Goal: Task Accomplishment & Management: Use online tool/utility

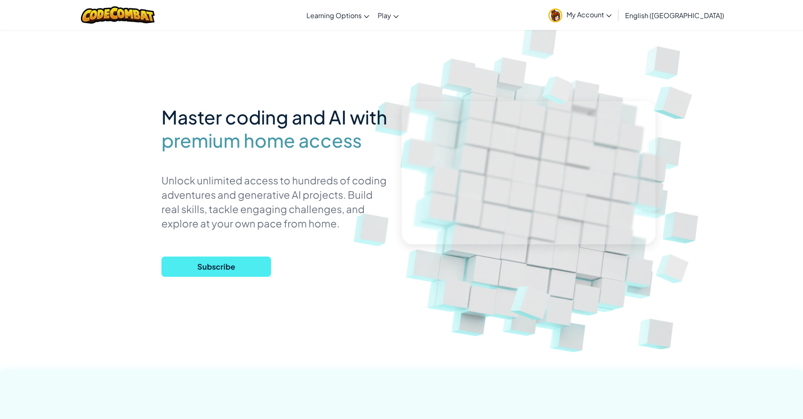
click at [612, 18] on span "My Account" at bounding box center [588, 14] width 45 height 9
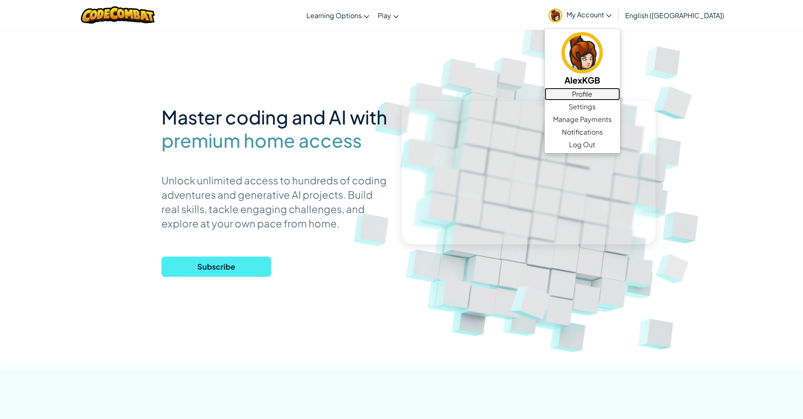
click at [620, 97] on link "Profile" at bounding box center [582, 94] width 75 height 13
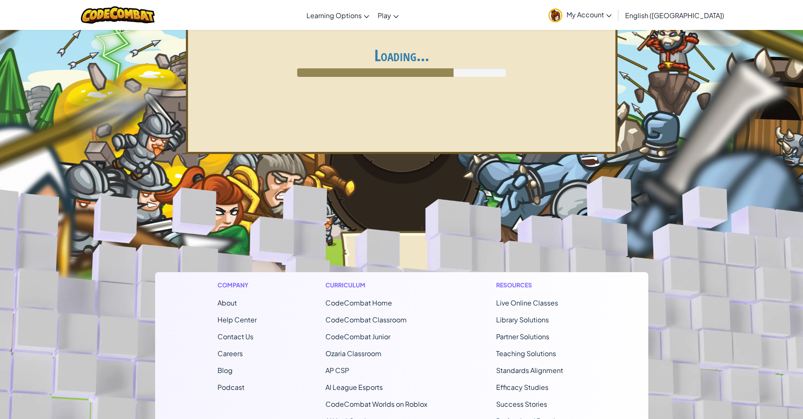
click at [612, 14] on span "My Account" at bounding box center [588, 14] width 45 height 9
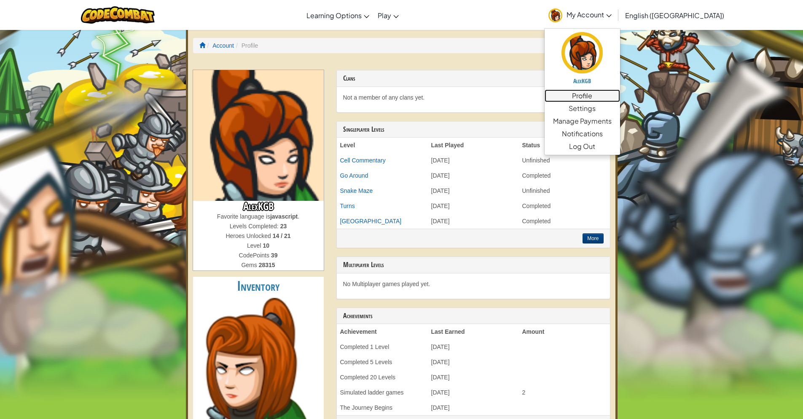
click at [620, 96] on link "Profile" at bounding box center [582, 95] width 75 height 13
click at [620, 94] on link "Profile" at bounding box center [582, 95] width 75 height 13
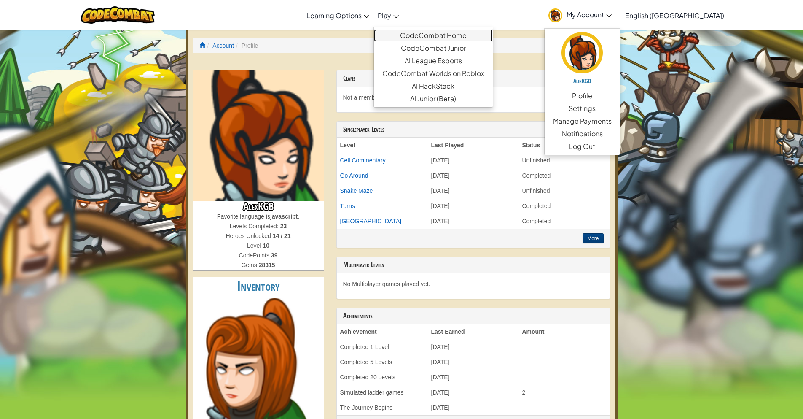
click at [429, 34] on link "CodeCombat Home" at bounding box center [433, 35] width 119 height 13
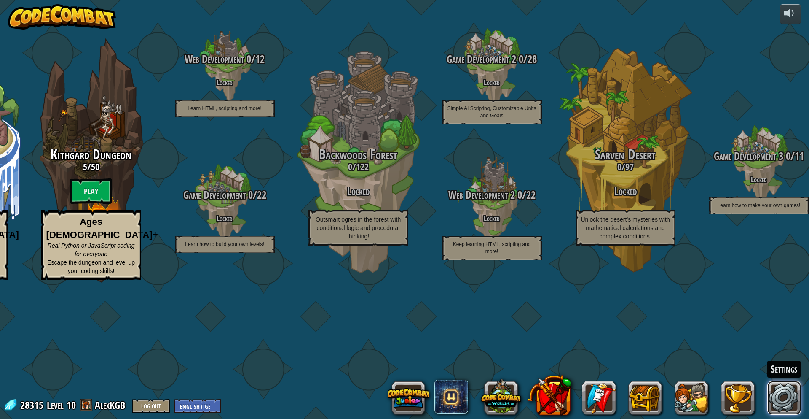
click at [791, 396] on link at bounding box center [785, 398] width 34 height 34
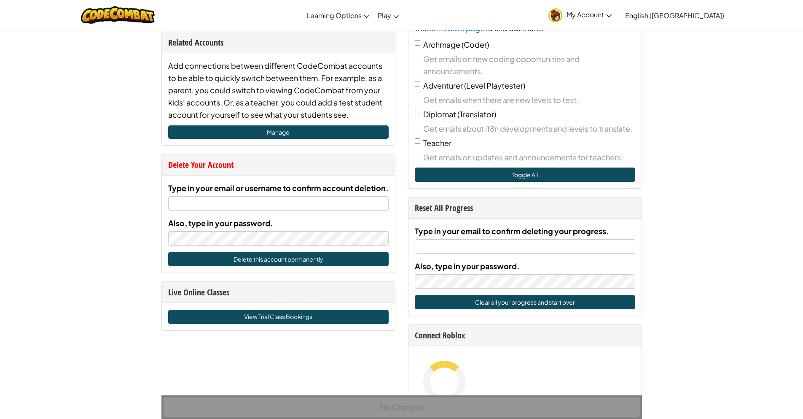
scroll to position [211, 0]
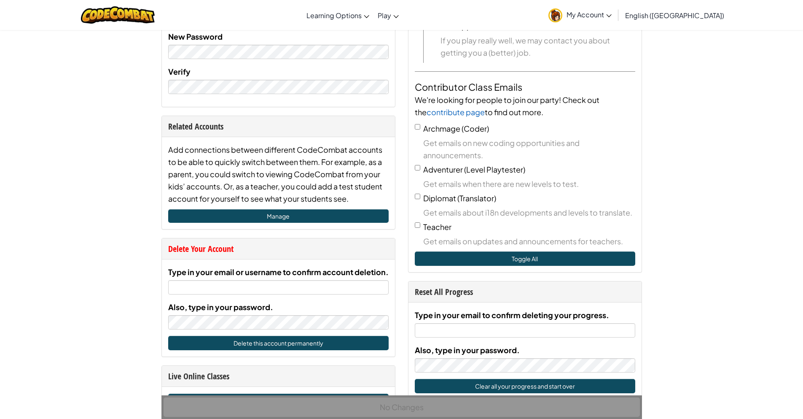
click at [616, 8] on link "My Account" at bounding box center [580, 15] width 72 height 27
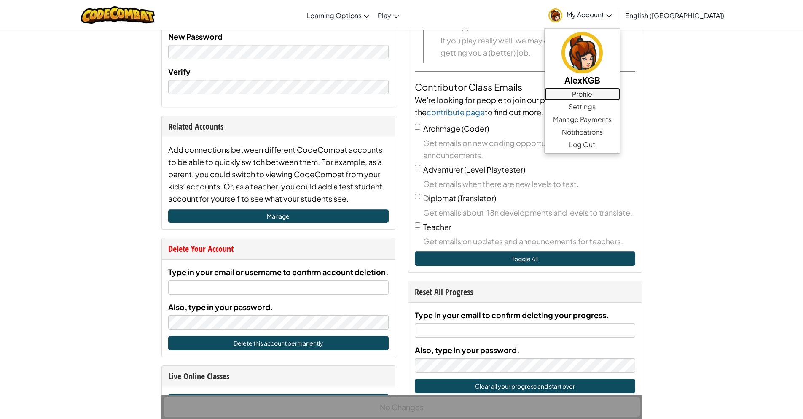
click at [620, 92] on link "Profile" at bounding box center [582, 94] width 75 height 13
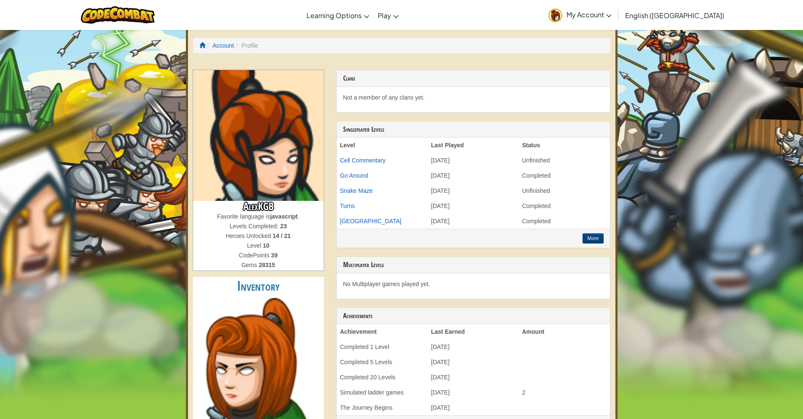
click at [612, 13] on span "My Account" at bounding box center [588, 14] width 45 height 9
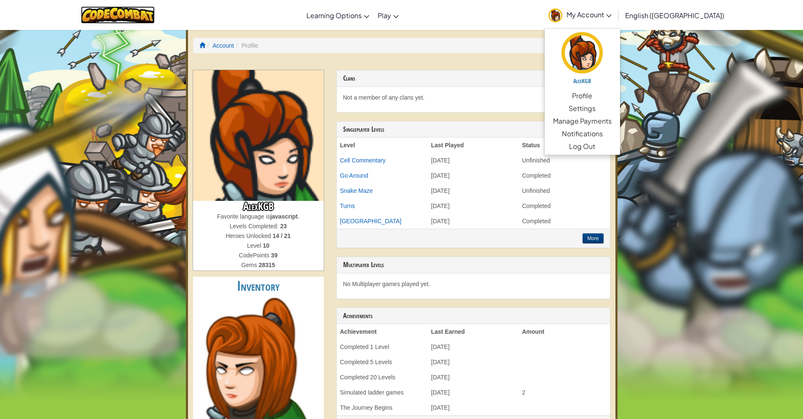
click at [93, 16] on img at bounding box center [118, 14] width 74 height 17
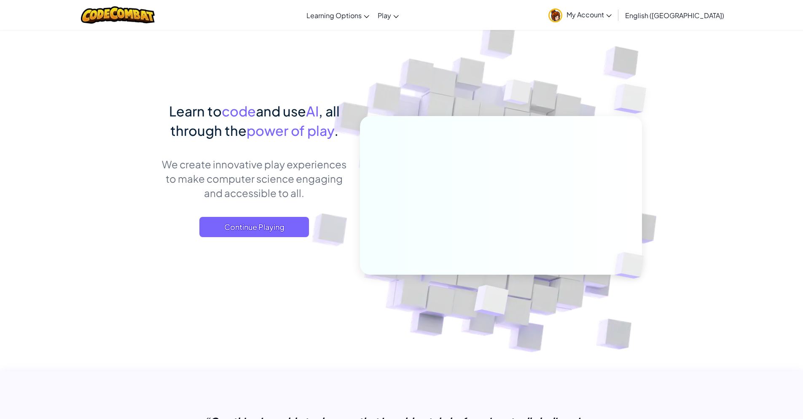
click at [258, 247] on div "Learn to code and use AI , all through the power of play . We create innovative…" at bounding box center [254, 177] width 186 height 153
click at [252, 222] on span "Continue Playing" at bounding box center [254, 227] width 110 height 20
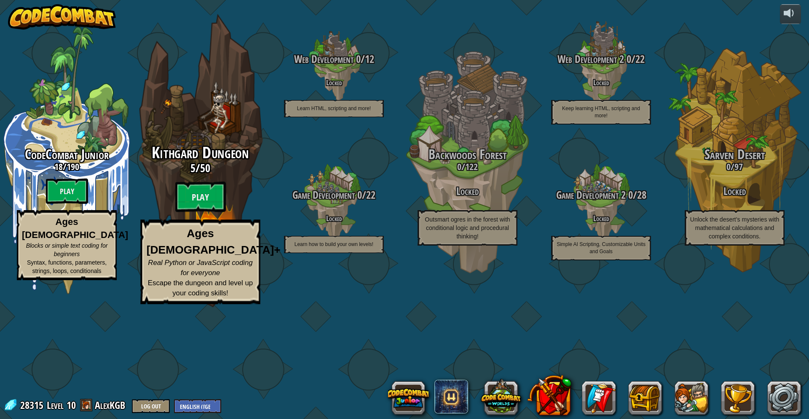
click at [225, 237] on div "Kithgard Dungeon 5 / 50 Play Ages [DEMOGRAPHIC_DATA]+ Real Python or JavaScript…" at bounding box center [200, 224] width 160 height 160
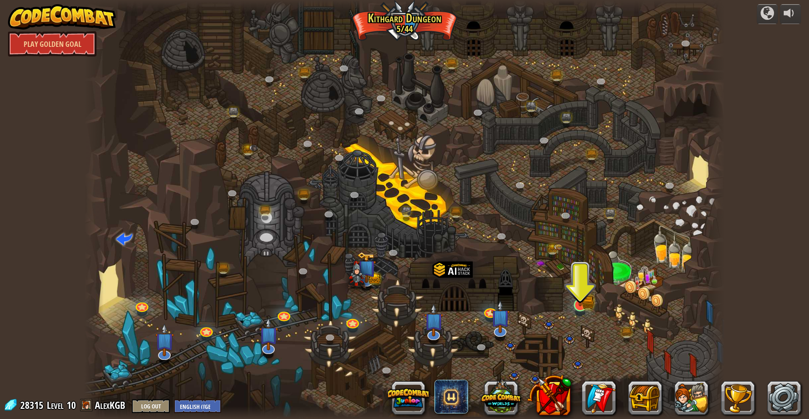
click at [587, 294] on img at bounding box center [580, 287] width 17 height 38
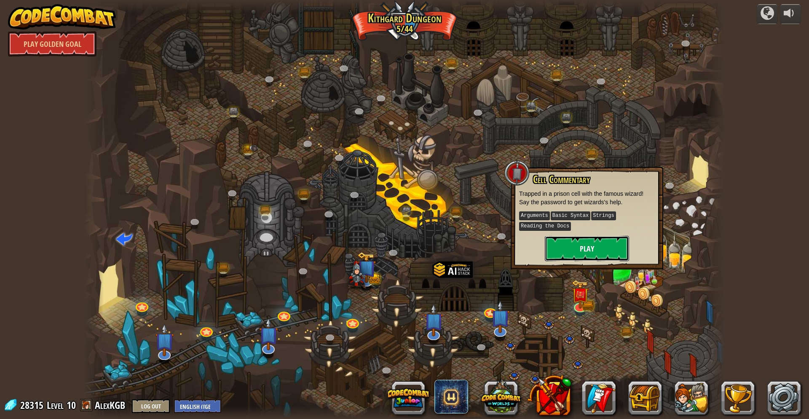
click at [588, 247] on button "Play" at bounding box center [587, 248] width 84 height 25
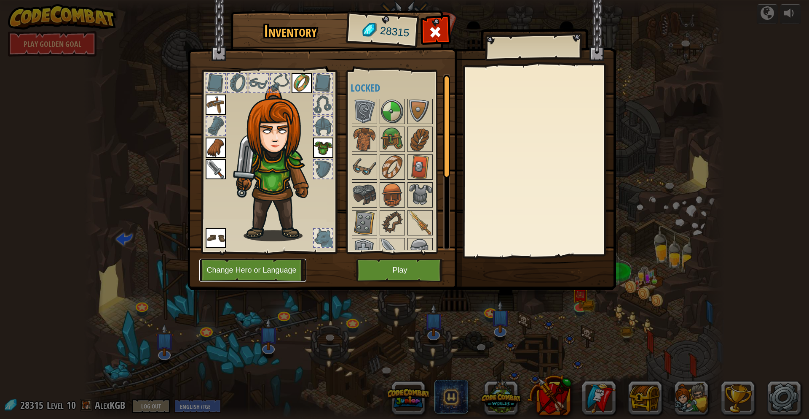
click at [246, 270] on button "Change Hero or Language" at bounding box center [252, 269] width 107 height 23
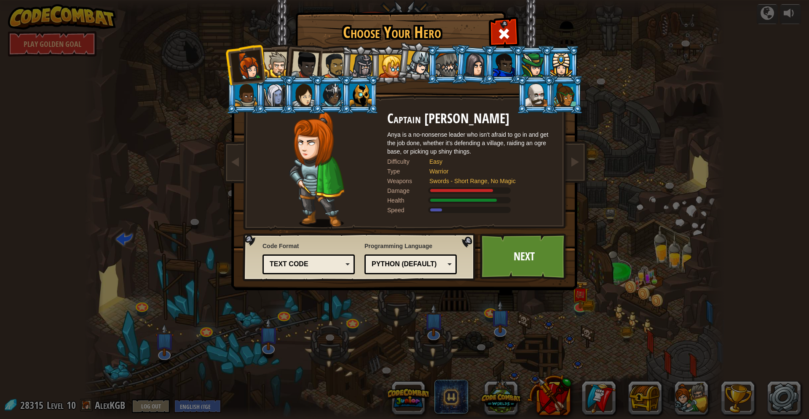
click at [333, 267] on div "Text code" at bounding box center [306, 264] width 73 height 10
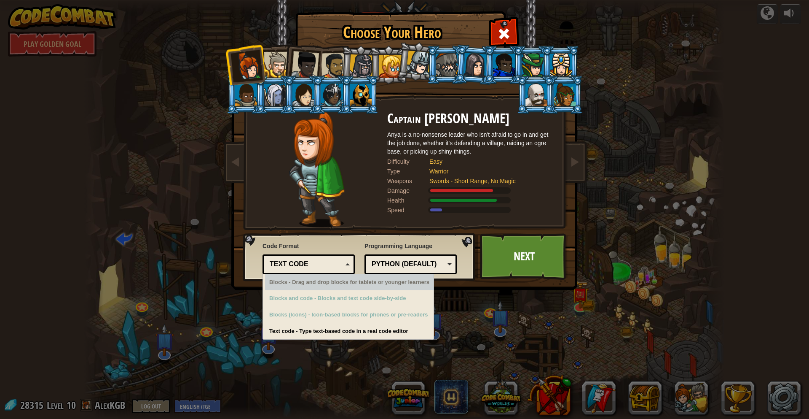
click at [394, 266] on div "Python (Default)" at bounding box center [408, 264] width 73 height 10
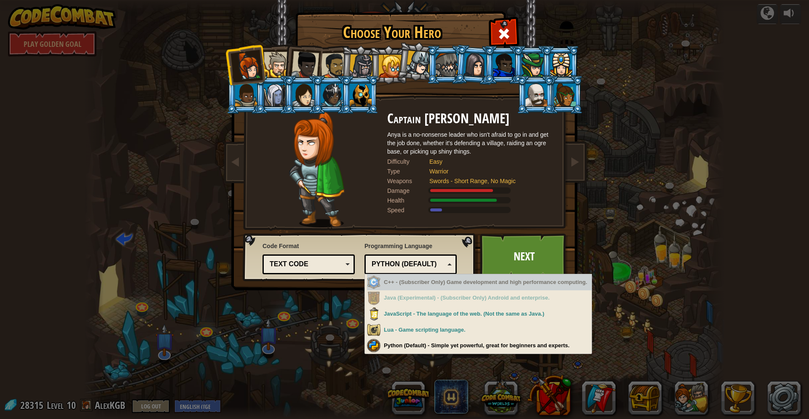
click at [290, 181] on img at bounding box center [316, 169] width 55 height 116
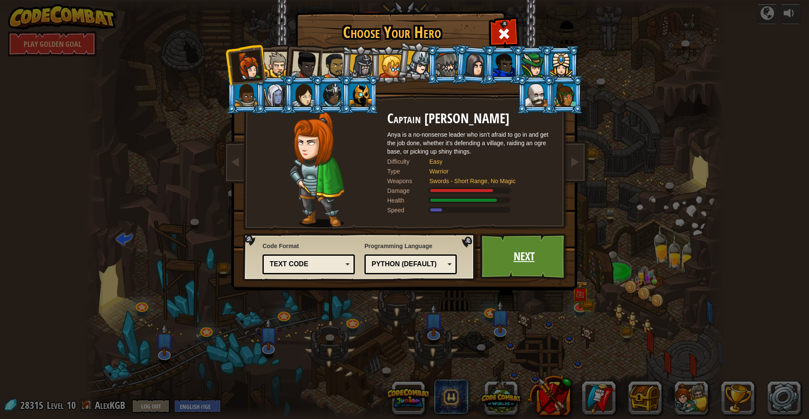
click at [510, 242] on link "Next" at bounding box center [524, 256] width 88 height 46
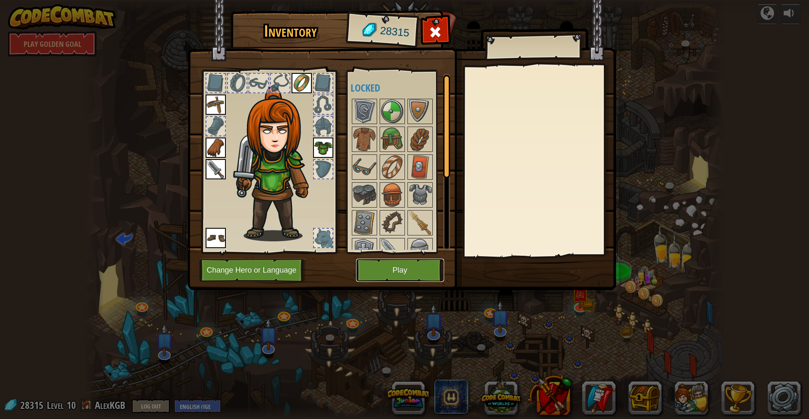
click at [413, 274] on button "Play" at bounding box center [400, 269] width 88 height 23
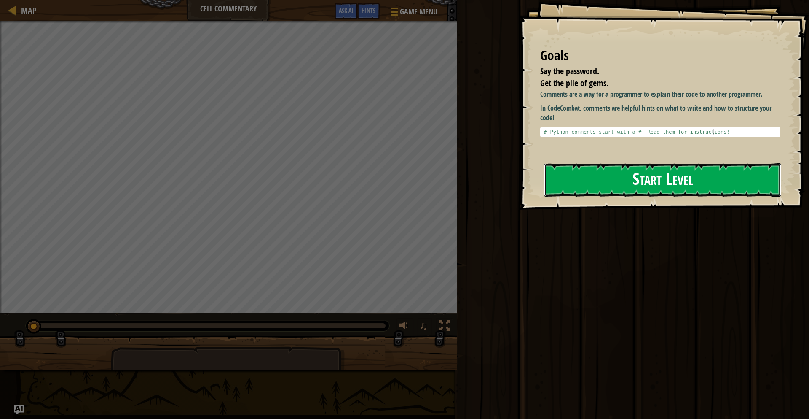
click at [619, 186] on button "Start Level" at bounding box center [662, 179] width 237 height 33
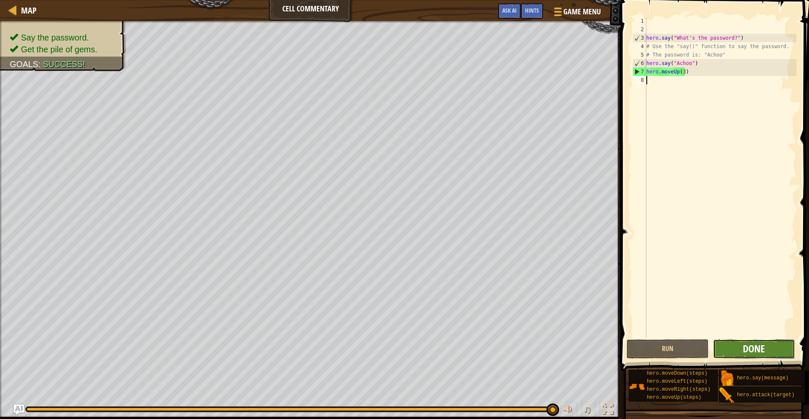
click at [763, 349] on span "Done" at bounding box center [754, 347] width 22 height 13
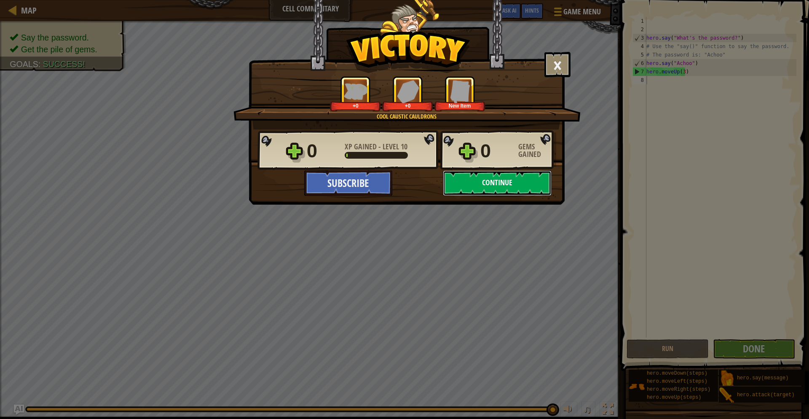
click at [539, 188] on button "Continue" at bounding box center [497, 182] width 109 height 25
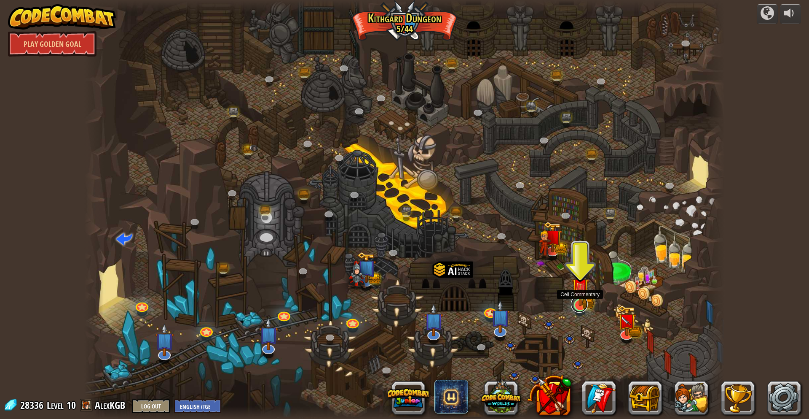
click at [582, 309] on link at bounding box center [579, 303] width 17 height 17
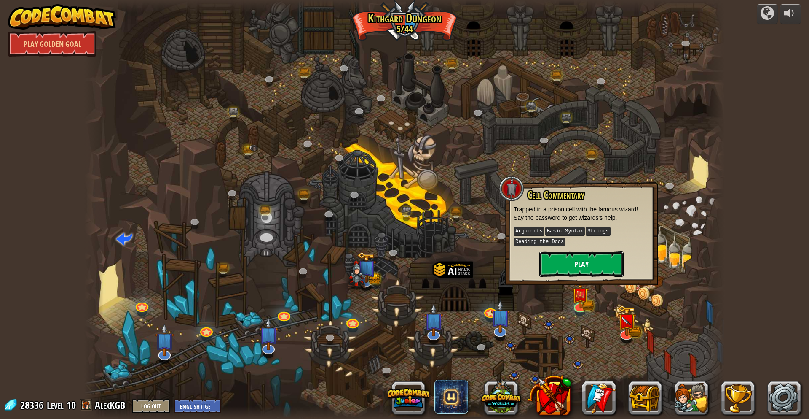
click at [572, 276] on button "Play" at bounding box center [581, 263] width 84 height 25
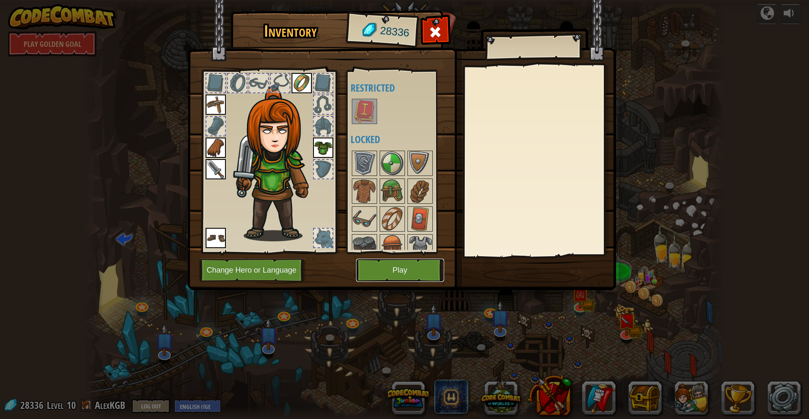
click at [404, 266] on button "Play" at bounding box center [400, 269] width 88 height 23
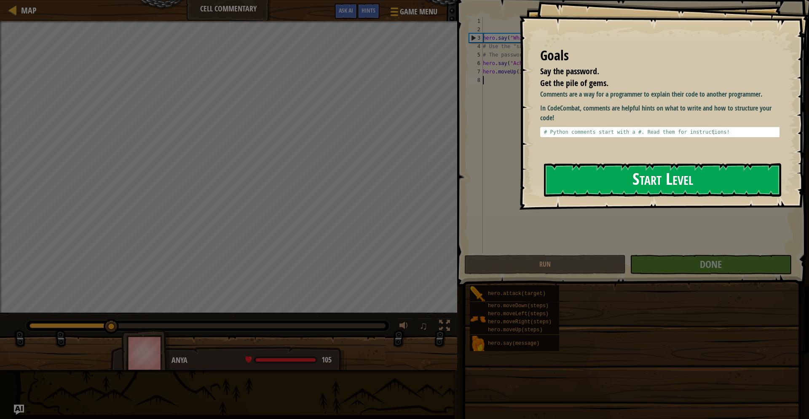
click at [612, 189] on button "Start Level" at bounding box center [662, 179] width 237 height 33
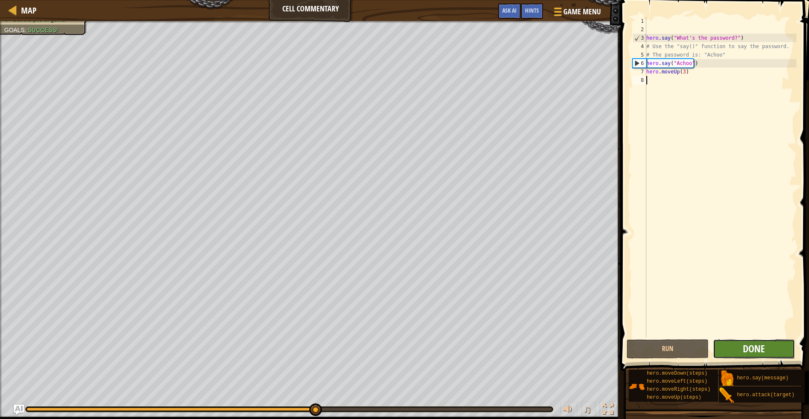
click at [763, 353] on span "Done" at bounding box center [754, 347] width 22 height 13
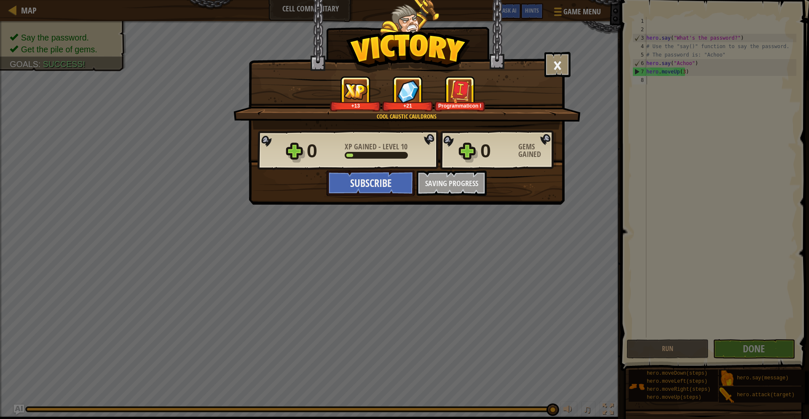
click at [406, 235] on div "× Yay for reading comments! ... but why did [PERSON_NAME] pick *that* as the pa…" at bounding box center [404, 209] width 809 height 419
click at [462, 180] on div "0 XP Gained - Level 10 0 Gems Gained Subscribe Saving Progress Continue" at bounding box center [406, 162] width 315 height 66
click at [548, 62] on button "×" at bounding box center [558, 64] width 26 height 25
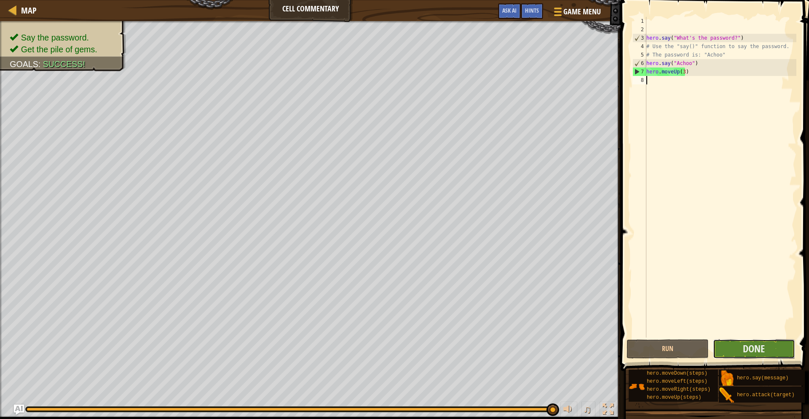
click at [741, 344] on button "Done" at bounding box center [754, 348] width 82 height 19
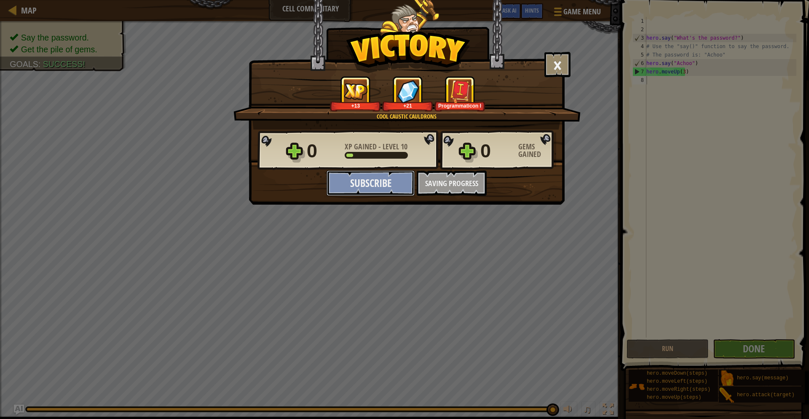
click at [368, 180] on button "Subscribe" at bounding box center [371, 182] width 88 height 25
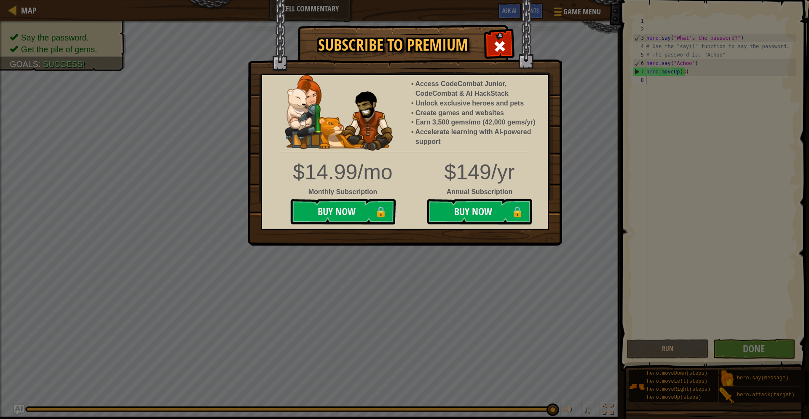
click at [506, 316] on div "Subscribe to Premium Access CodeCombat Junior, CodeCombat & AI HackStack Unlock…" at bounding box center [404, 209] width 809 height 419
click at [507, 36] on div at bounding box center [499, 45] width 27 height 27
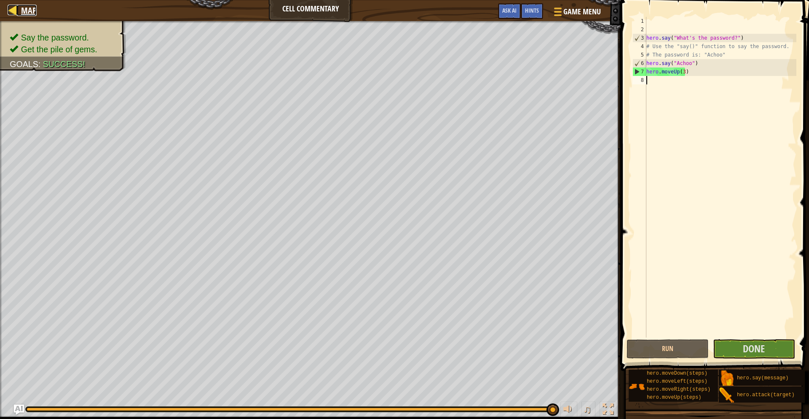
click at [14, 10] on div at bounding box center [13, 10] width 11 height 11
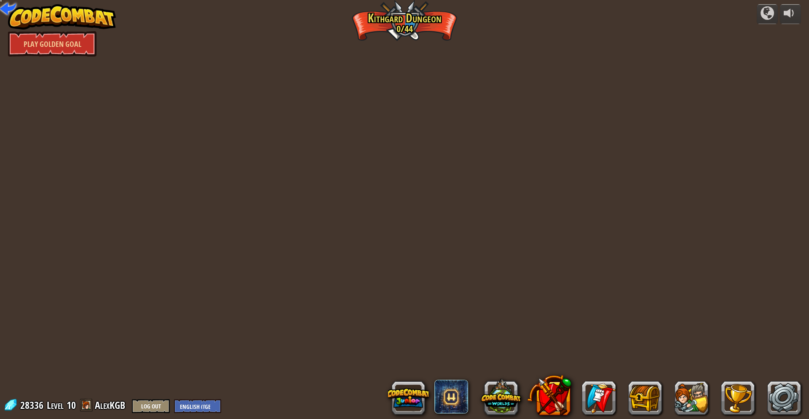
click at [443, 114] on div "powered by Play Golden Goal Twisted Canyon (Locked) Challenge: collect the most…" at bounding box center [404, 209] width 809 height 419
click at [395, 26] on div "powered by Play Golden Goal Twisted Canyon (Locked) Challenge: collect the most…" at bounding box center [404, 209] width 809 height 419
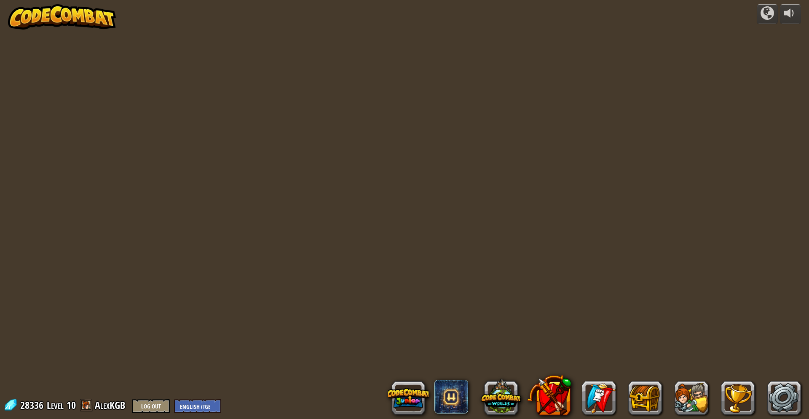
click at [421, 11] on div at bounding box center [404, 6] width 640 height 13
